Goal: Information Seeking & Learning: Learn about a topic

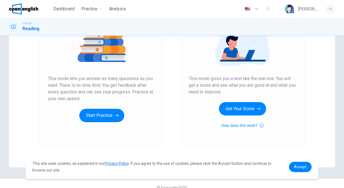
scroll to position [82, 0]
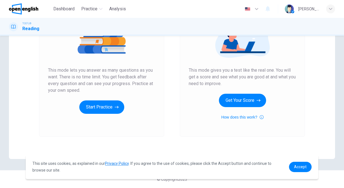
click at [99, 114] on div "Unlimited Practice This mode lets you answer as many questions as you want. The…" at bounding box center [101, 61] width 125 height 149
click at [101, 111] on button "Start Practice" at bounding box center [101, 107] width 45 height 13
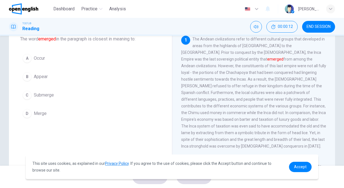
scroll to position [3, 0]
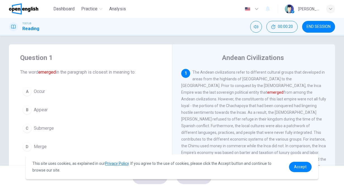
drag, startPoint x: 193, startPoint y: 74, endPoint x: 231, endPoint y: 101, distance: 46.8
click at [231, 101] on span "The Andean civilizations refer to different cultural groups that developed in a…" at bounding box center [253, 126] width 145 height 112
drag, startPoint x: 231, startPoint y: 101, endPoint x: 242, endPoint y: 124, distance: 25.9
click at [242, 124] on div "1 The Andean civilizations refer to different cultural groups that developed in…" at bounding box center [253, 126] width 145 height 114
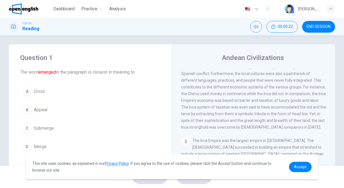
scroll to position [56, 0]
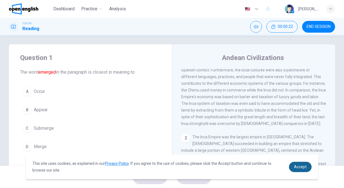
click at [298, 167] on span "Accept" at bounding box center [300, 167] width 13 height 4
click at [302, 164] on link "Accept" at bounding box center [300, 167] width 23 height 10
click at [304, 167] on span "Accept" at bounding box center [300, 167] width 13 height 4
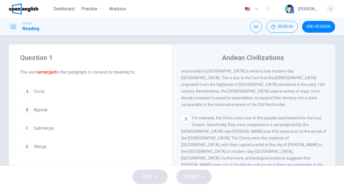
scroll to position [196, 0]
